Goal: Transaction & Acquisition: Subscribe to service/newsletter

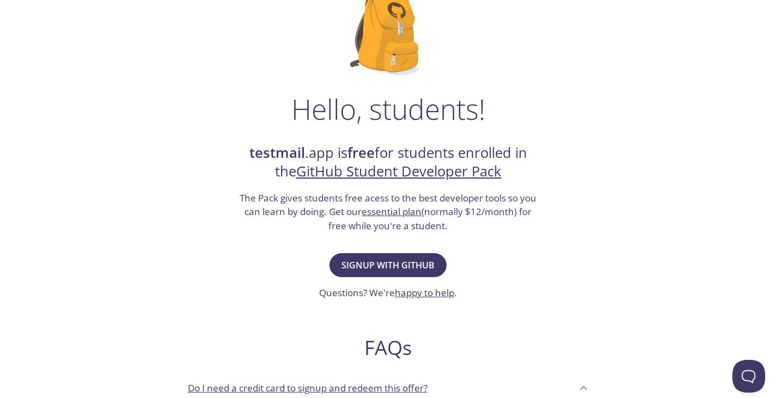
scroll to position [94, 0]
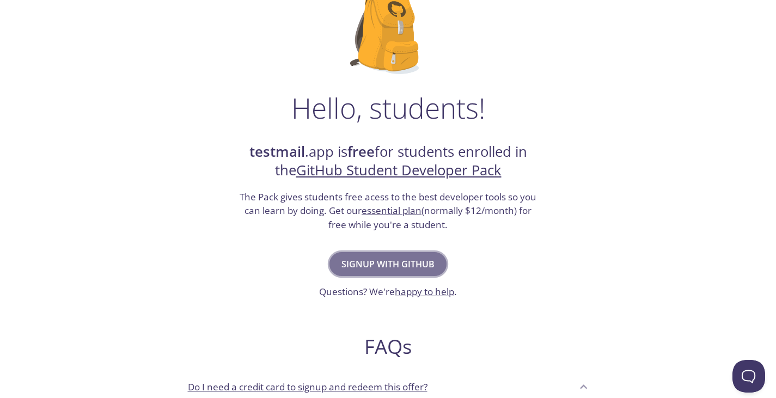
click at [390, 264] on span "Signup with GitHub" at bounding box center [387, 263] width 93 height 15
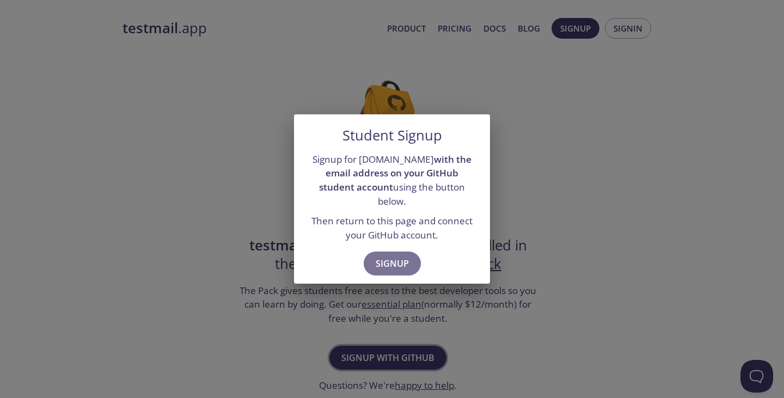
click at [390, 264] on span "Signup" at bounding box center [392, 263] width 33 height 15
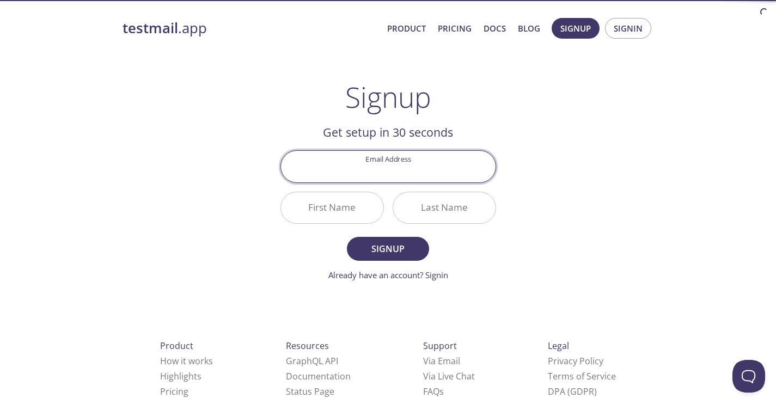
click at [394, 169] on input "Email Address" at bounding box center [388, 166] width 215 height 31
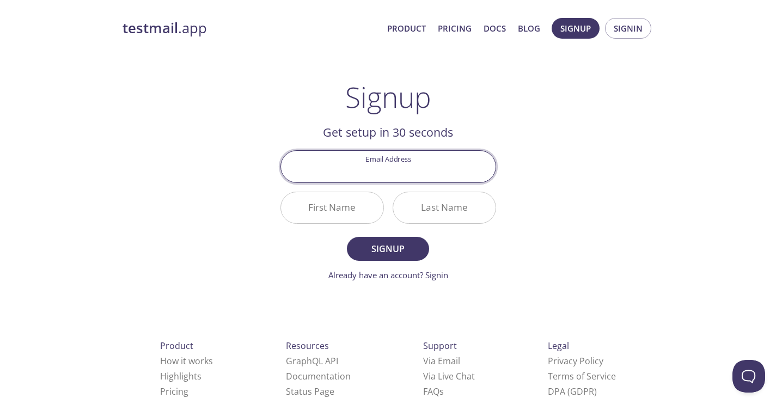
type input "[EMAIL_ADDRESS][DOMAIN_NAME]"
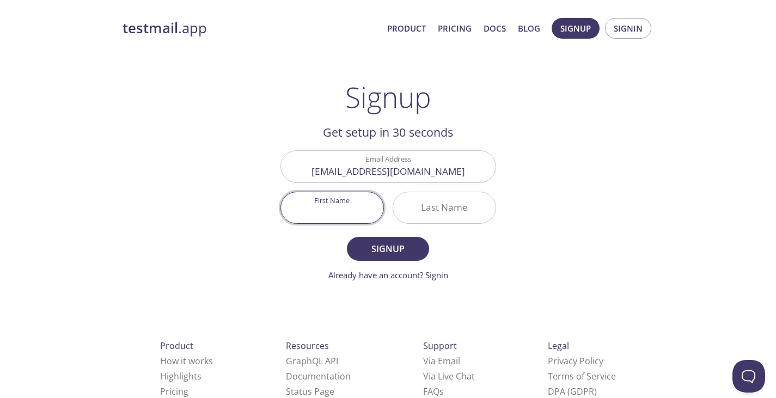
click at [342, 211] on input "First Name" at bounding box center [332, 207] width 102 height 31
click at [358, 213] on input "First Name" at bounding box center [332, 207] width 102 height 31
type input "Chandra"
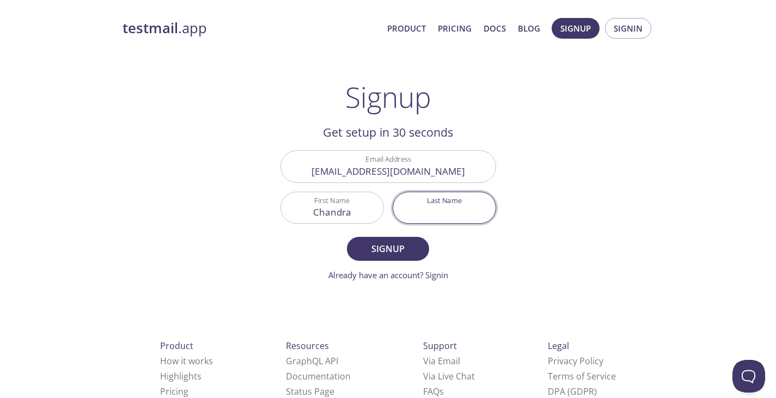
click at [444, 212] on input "Last Name" at bounding box center [444, 207] width 102 height 31
type input "keer"
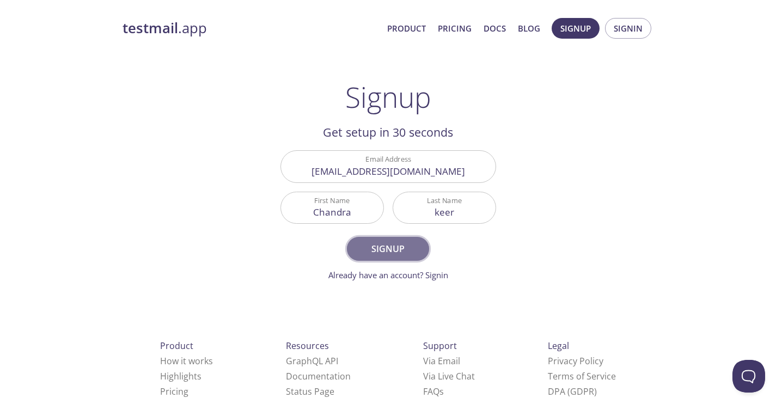
click at [388, 259] on button "Signup" at bounding box center [388, 249] width 82 height 24
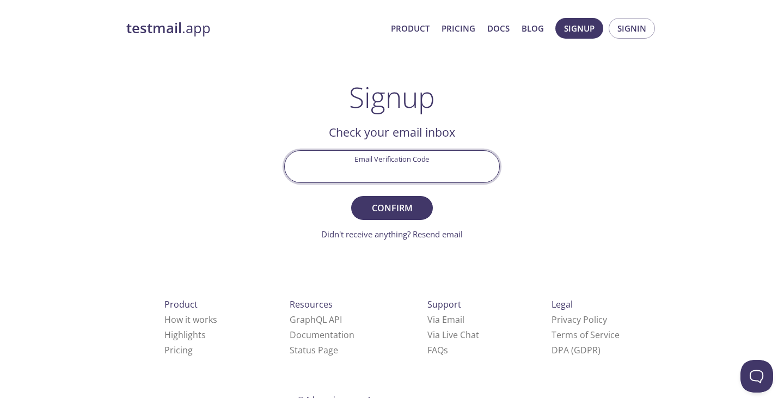
click at [390, 171] on input "Email Verification Code" at bounding box center [392, 166] width 215 height 31
paste input "LVLGVJ4"
type input "LVLGVJ4"
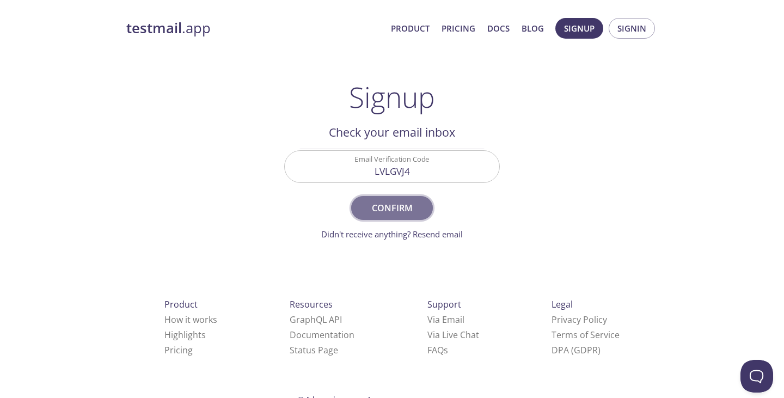
click at [405, 214] on span "Confirm" at bounding box center [392, 207] width 58 height 15
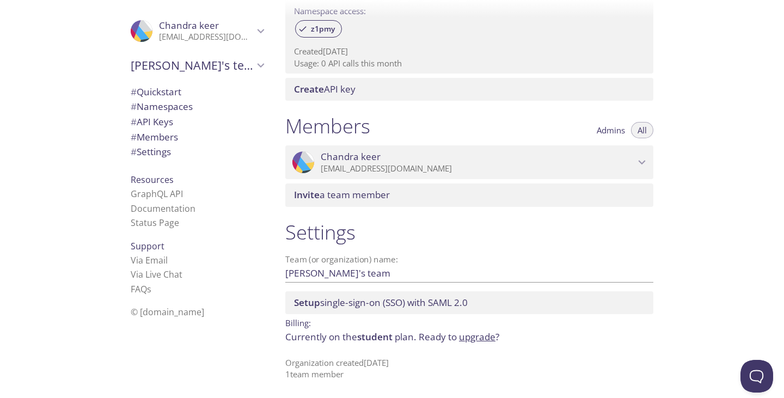
scroll to position [376, 0]
click at [608, 130] on span "Admins" at bounding box center [611, 130] width 28 height 0
click at [643, 130] on span "All" at bounding box center [642, 130] width 9 height 0
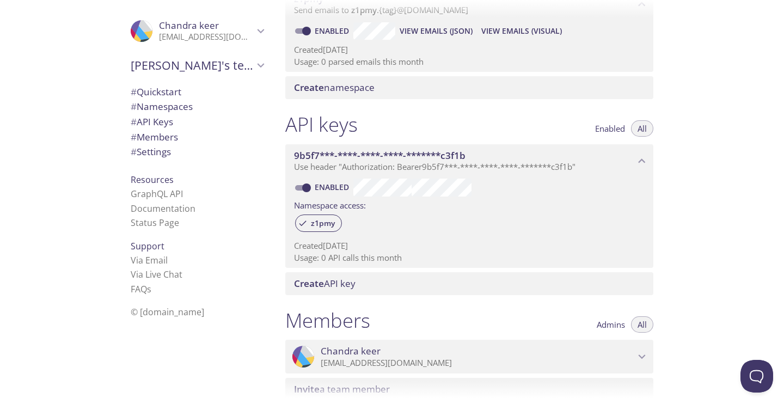
scroll to position [0, 0]
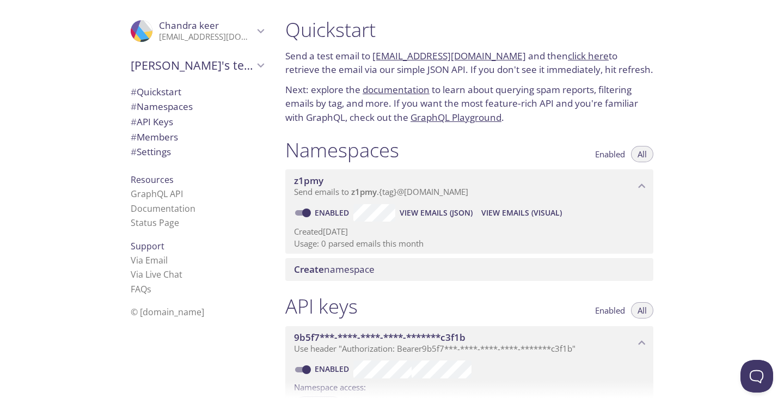
click at [494, 116] on link "GraphQL Playground" at bounding box center [456, 117] width 91 height 13
drag, startPoint x: 699, startPoint y: 3, endPoint x: 555, endPoint y: 9, distance: 143.9
click at [555, 9] on div at bounding box center [392, 8] width 784 height 17
